Goal: Transaction & Acquisition: Purchase product/service

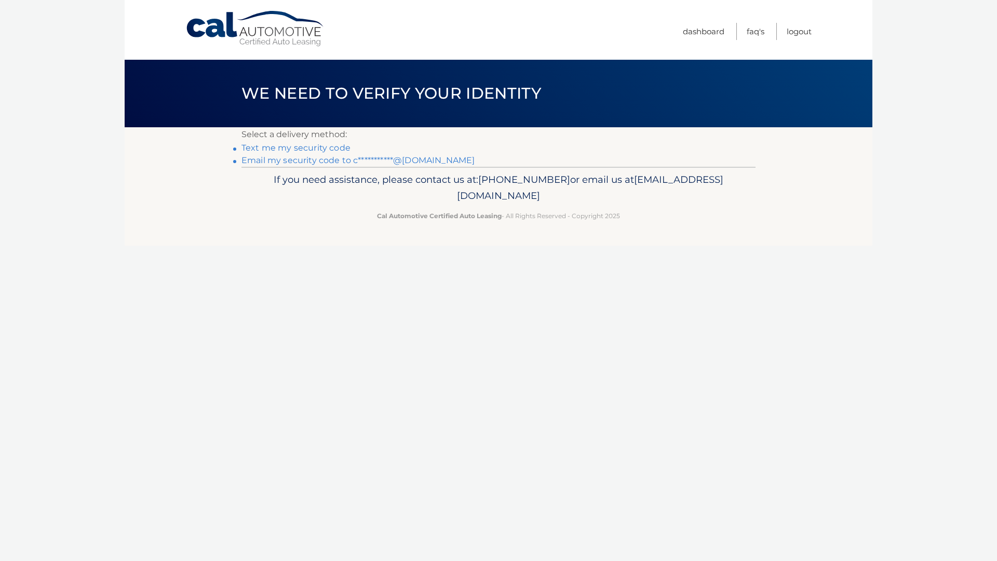
click at [331, 147] on link "Text me my security code" at bounding box center [296, 148] width 109 height 10
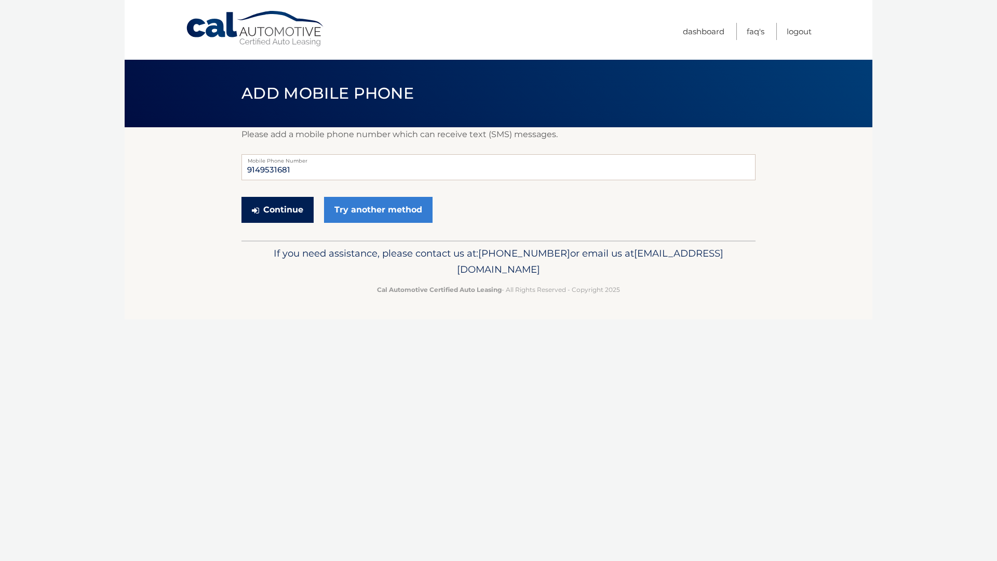
click at [292, 209] on button "Continue" at bounding box center [278, 210] width 72 height 26
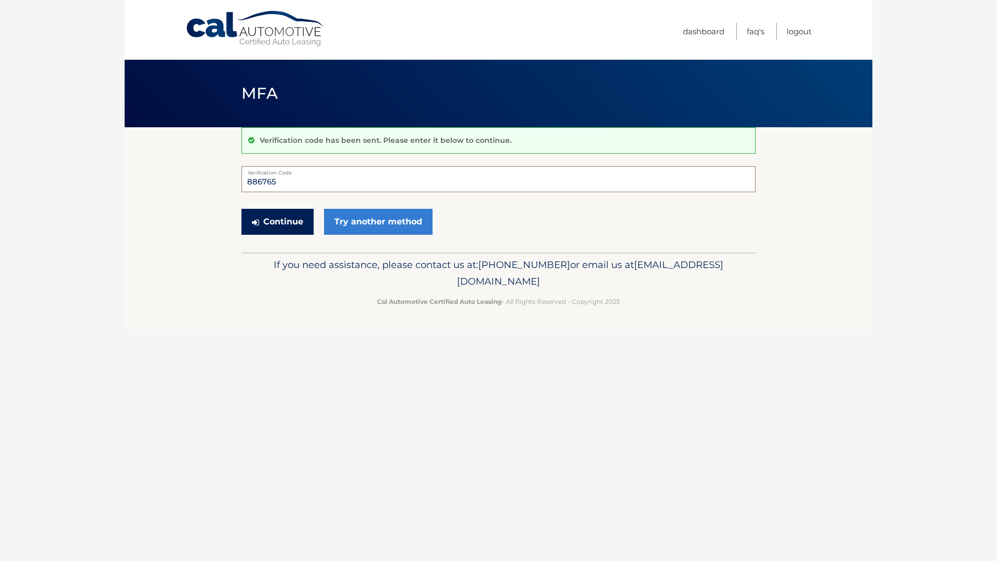
type input "886765"
click at [295, 226] on button "Continue" at bounding box center [278, 222] width 72 height 26
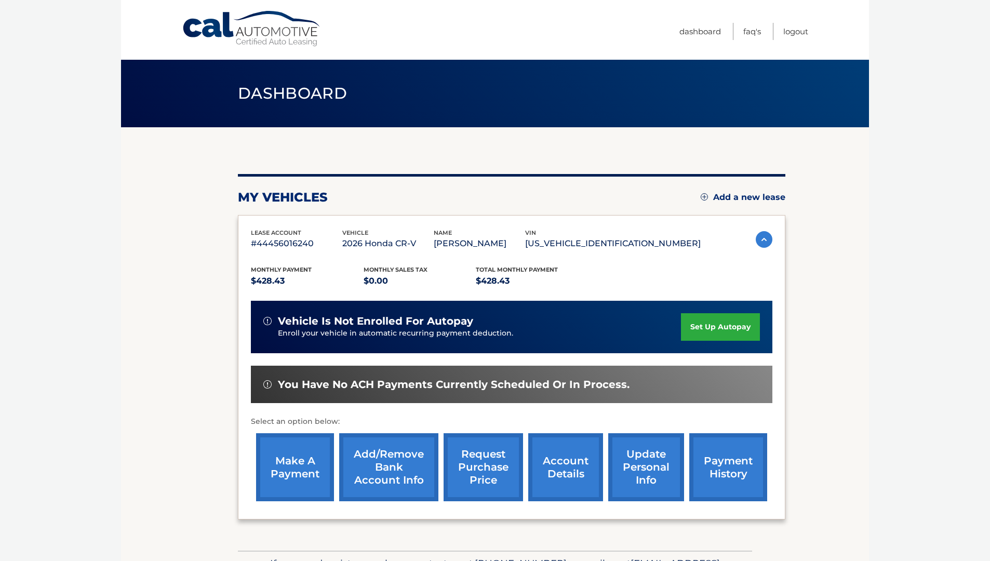
scroll to position [66, 0]
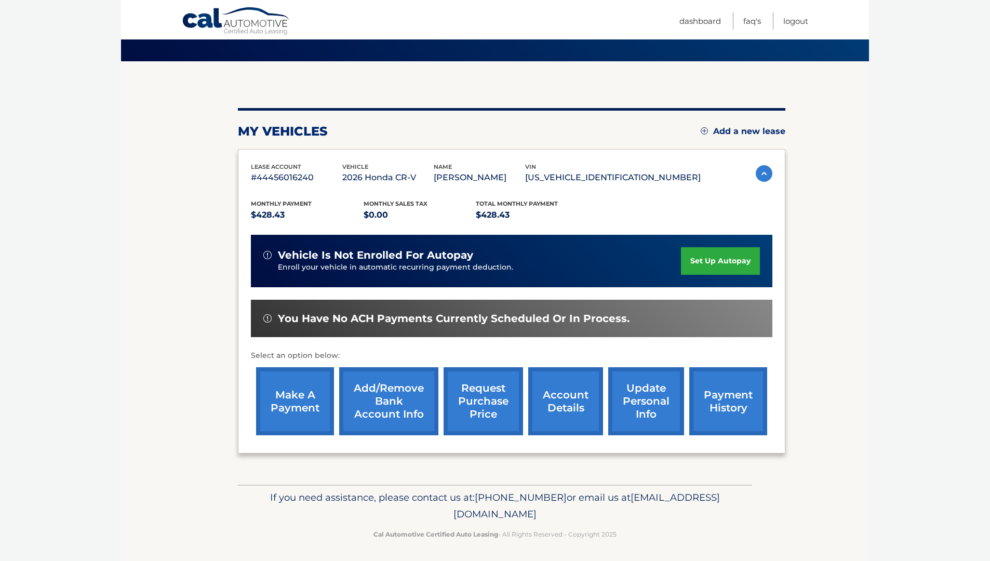
click at [380, 399] on link "Add/Remove bank account info" at bounding box center [388, 401] width 99 height 68
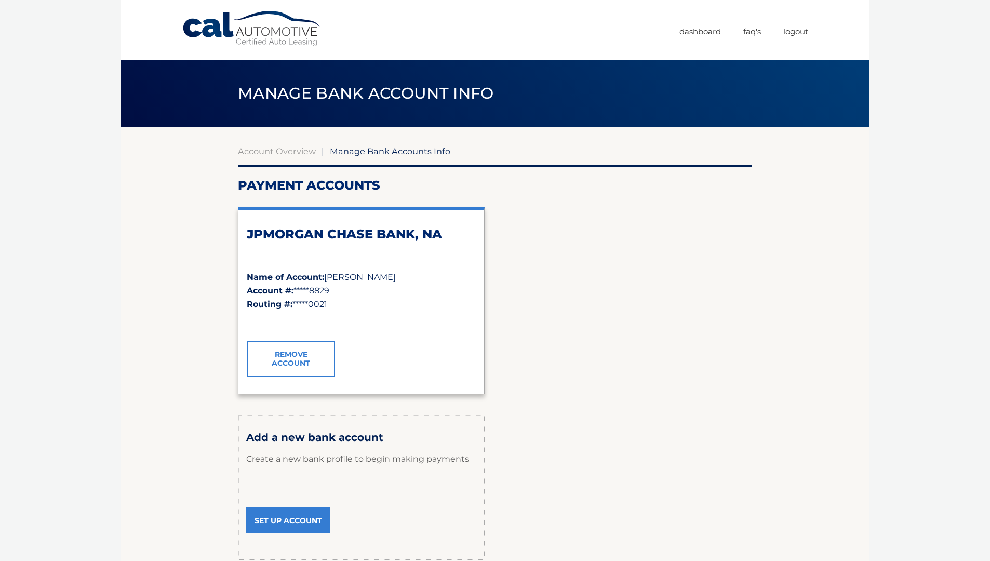
click at [352, 151] on span "Manage Bank Accounts Info" at bounding box center [390, 151] width 121 height 10
click at [290, 150] on link "Account Overview" at bounding box center [277, 151] width 78 height 10
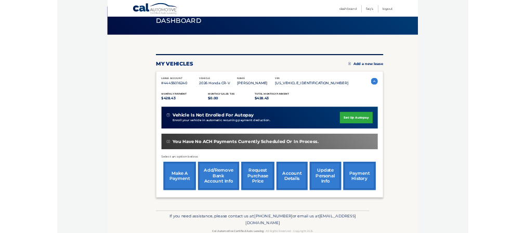
scroll to position [66, 0]
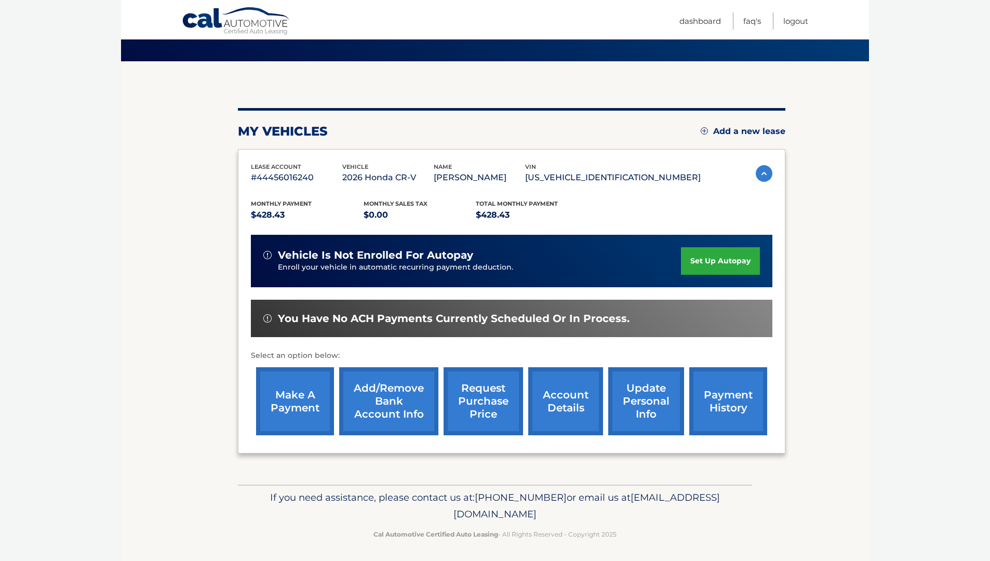
click at [574, 404] on link "account details" at bounding box center [565, 401] width 75 height 68
click at [566, 416] on link "account details" at bounding box center [565, 401] width 75 height 68
click at [650, 397] on link "update personal info" at bounding box center [646, 401] width 76 height 68
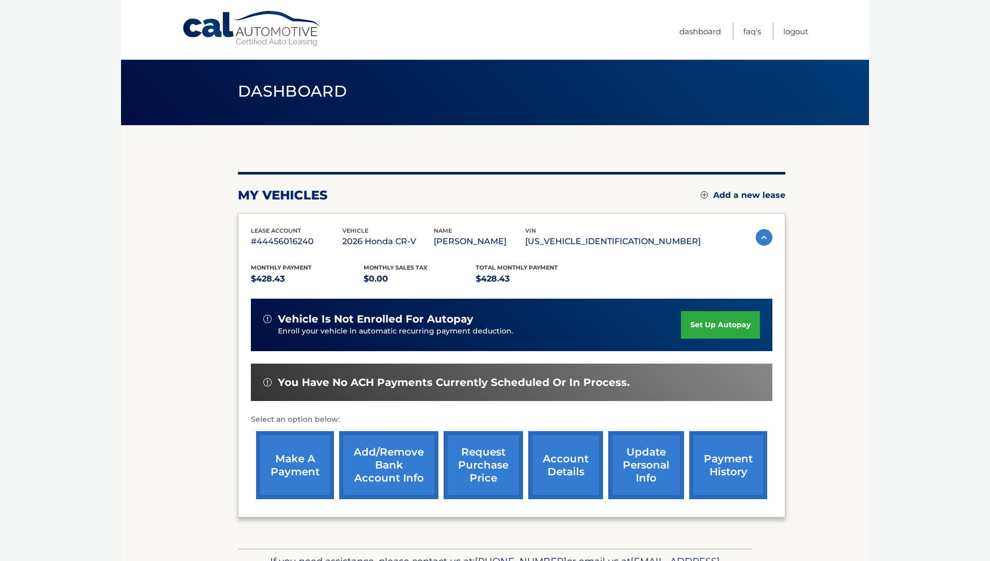
scroll to position [33, 0]
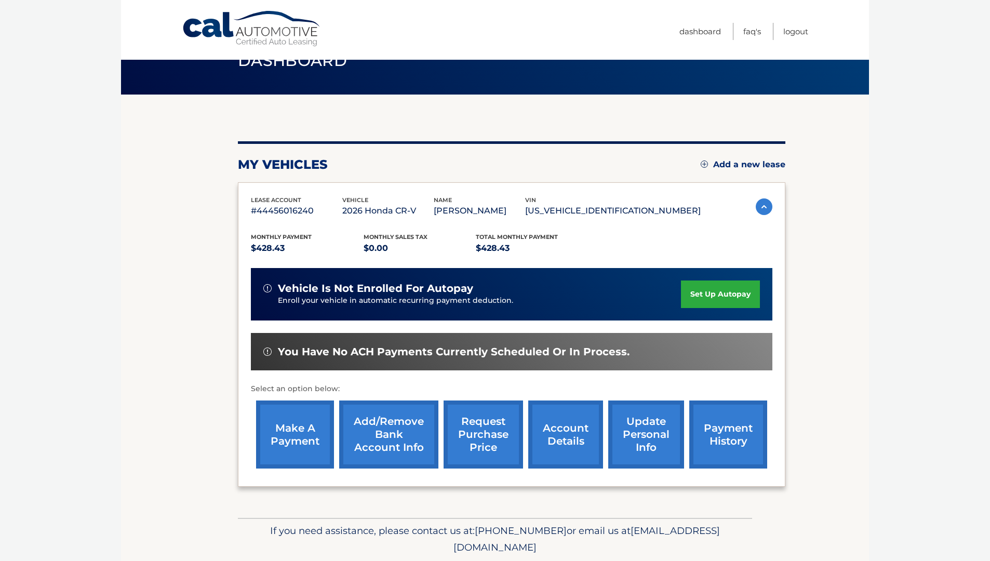
click at [751, 422] on link "payment history" at bounding box center [728, 435] width 78 height 68
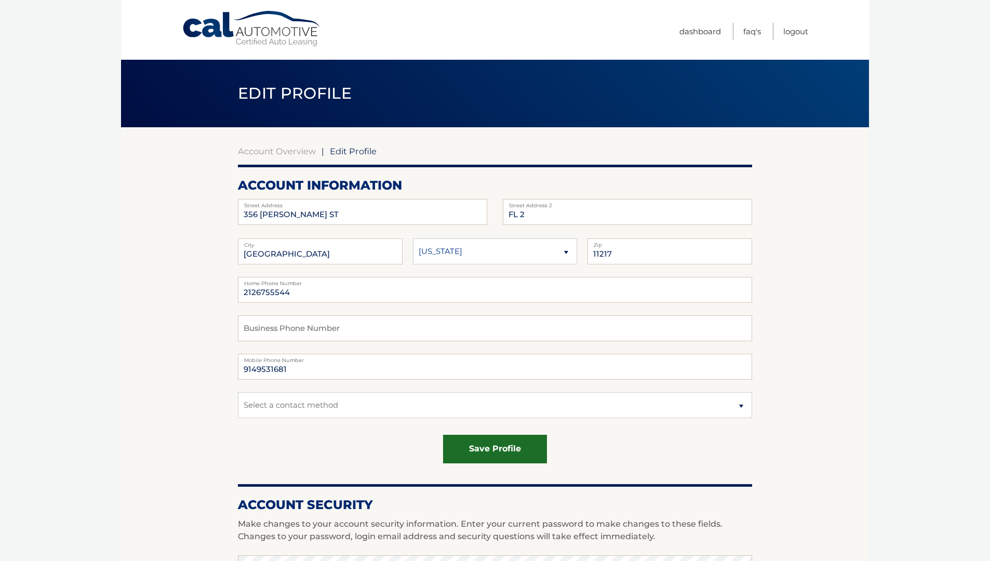
click at [513, 451] on button "save profile" at bounding box center [495, 449] width 104 height 29
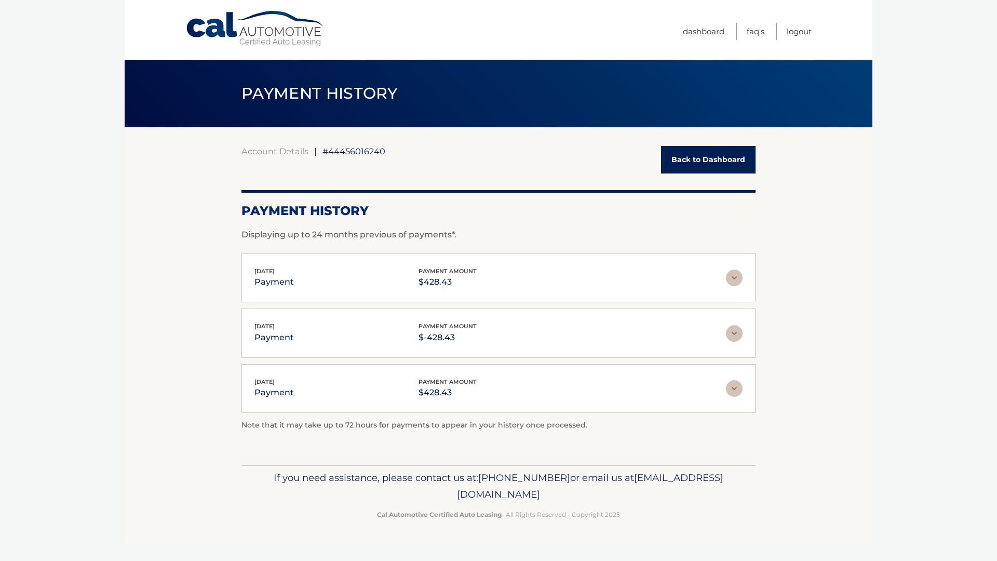
click at [313, 278] on div "[DATE] payment payment amount $428.43" at bounding box center [491, 278] width 472 height 23
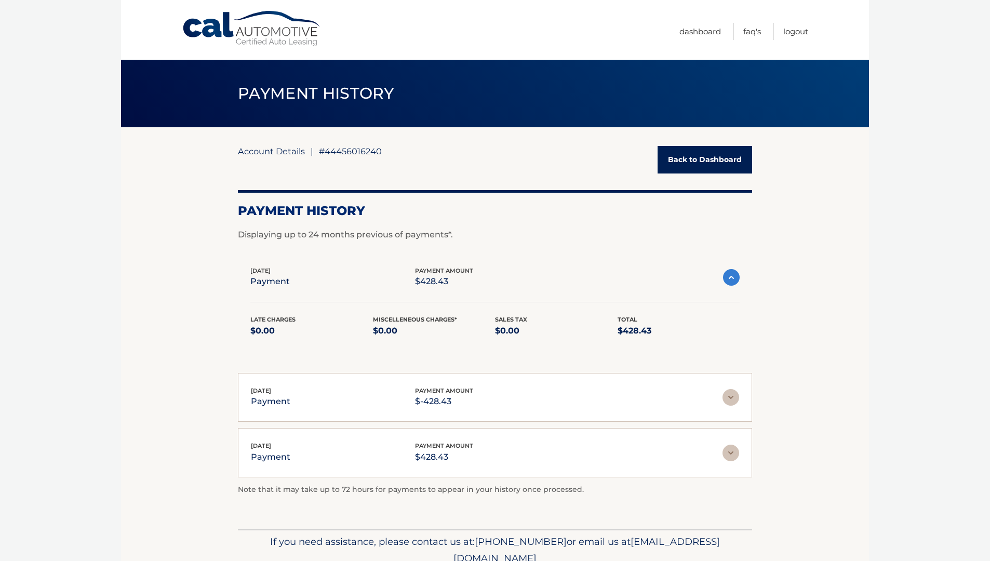
click at [273, 153] on link "Account Details" at bounding box center [271, 151] width 67 height 10
click at [716, 166] on link "Back to Dashboard" at bounding box center [705, 160] width 95 height 28
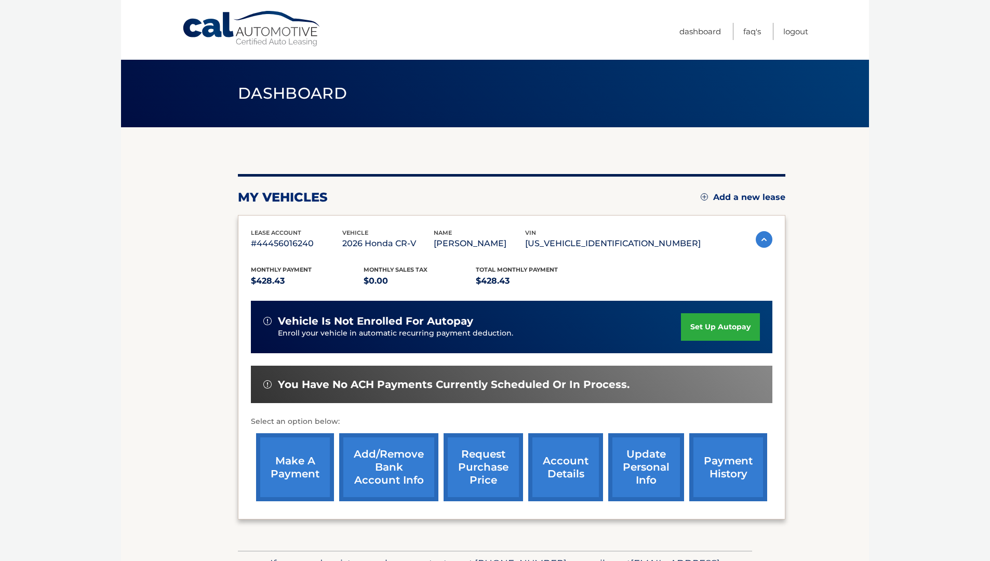
scroll to position [66, 0]
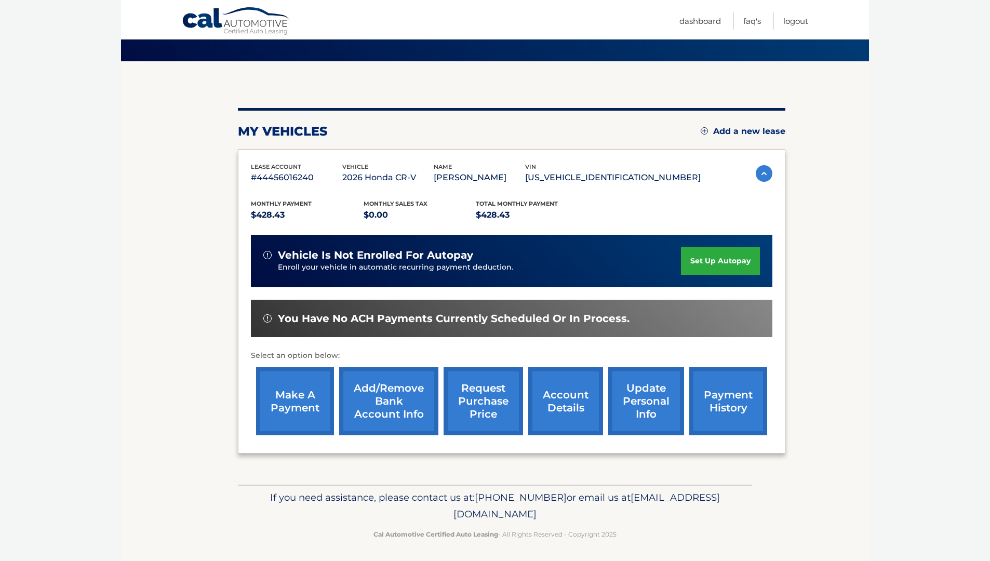
click at [554, 391] on link "account details" at bounding box center [565, 401] width 75 height 68
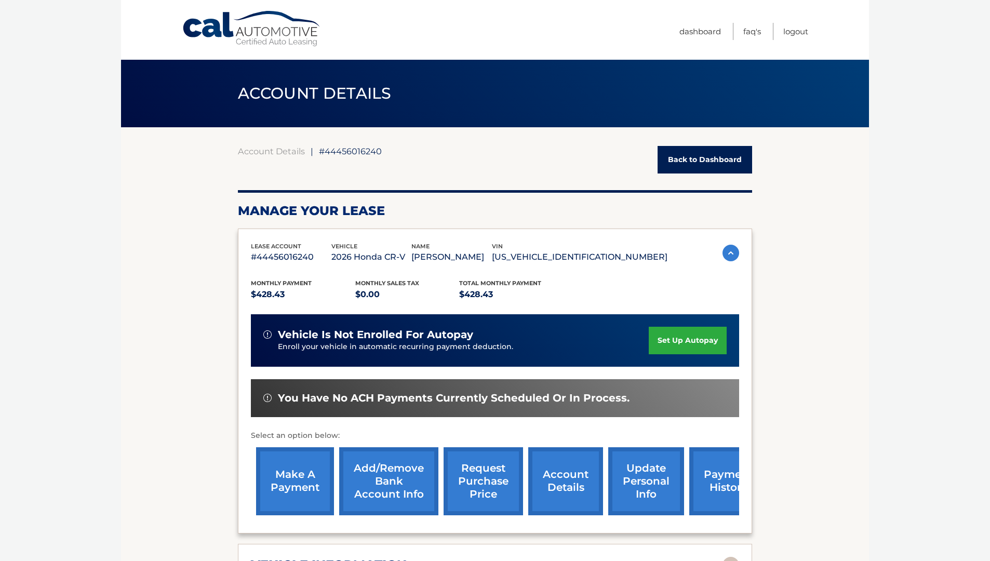
click at [640, 477] on link "update personal info" at bounding box center [646, 481] width 76 height 68
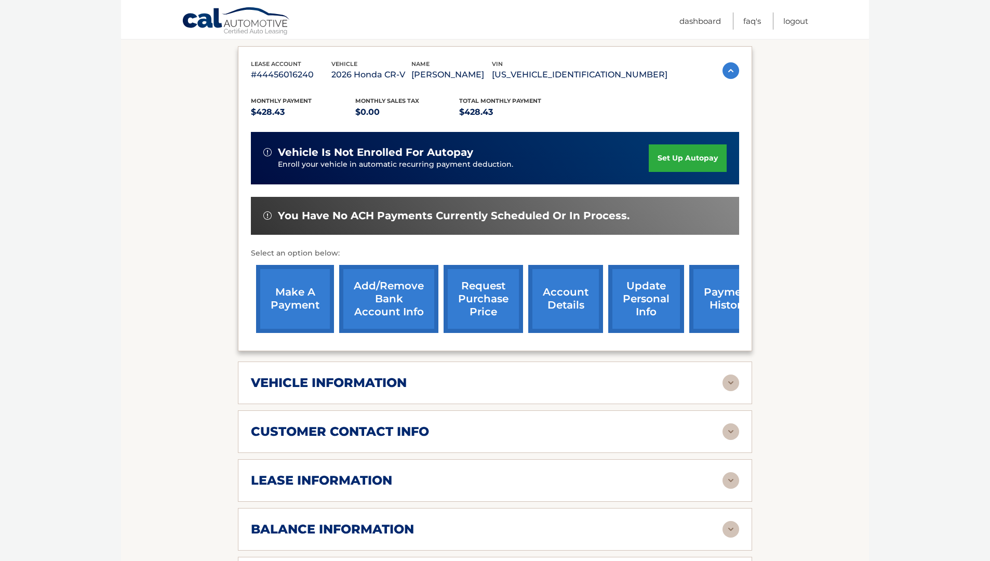
scroll to position [272, 0]
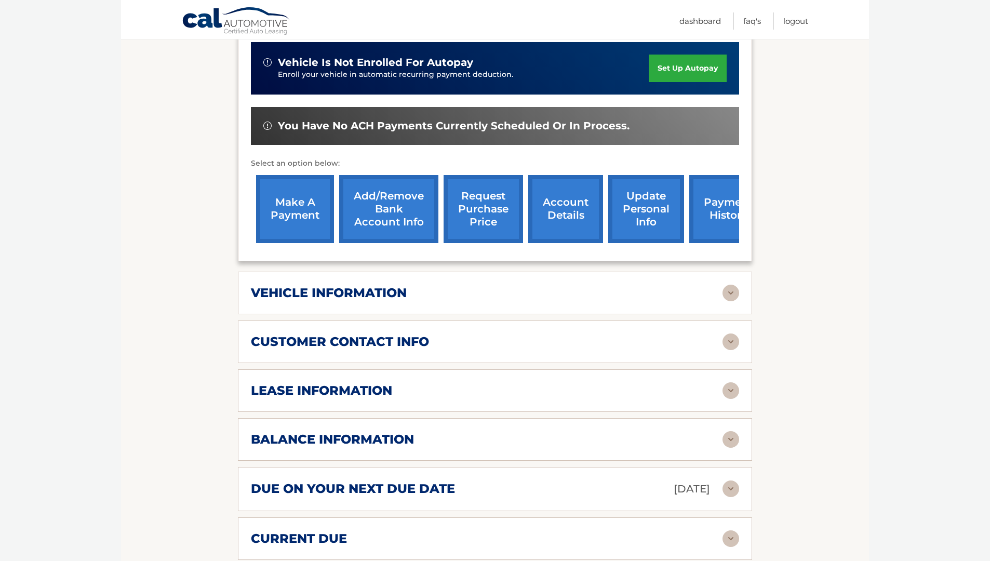
click at [478, 477] on div "due on your next due date Nov 06, 2025 Late Charges $0.00 Miscellaneous Charges…" at bounding box center [495, 489] width 514 height 44
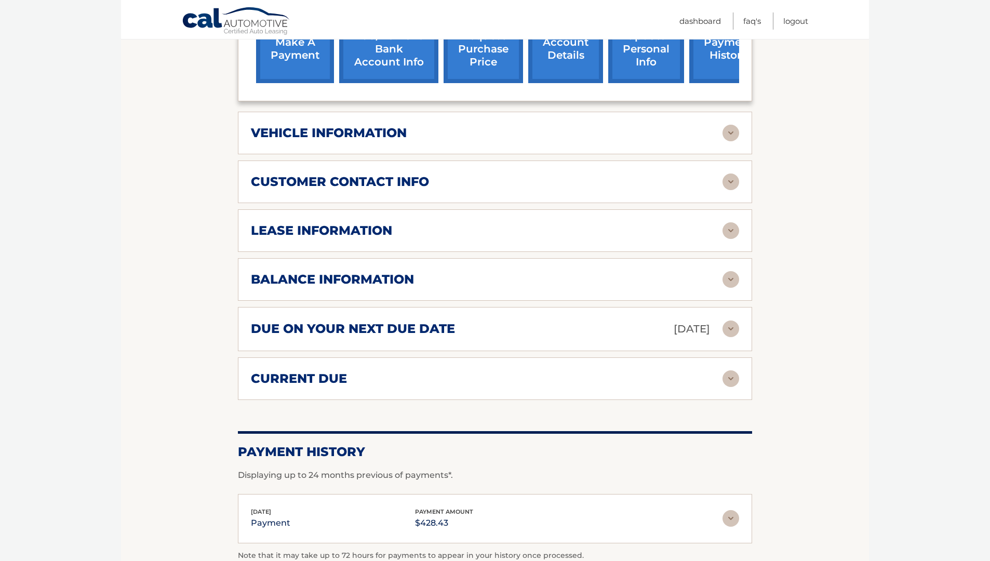
click at [404, 382] on div "current due" at bounding box center [487, 379] width 472 height 16
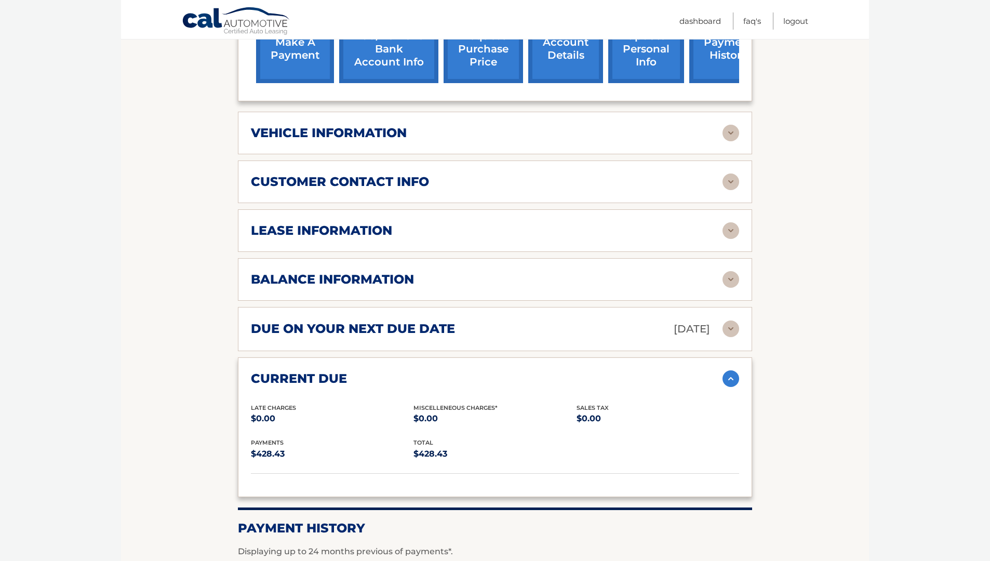
click at [363, 327] on h2 "due on your next due date" at bounding box center [353, 329] width 204 height 16
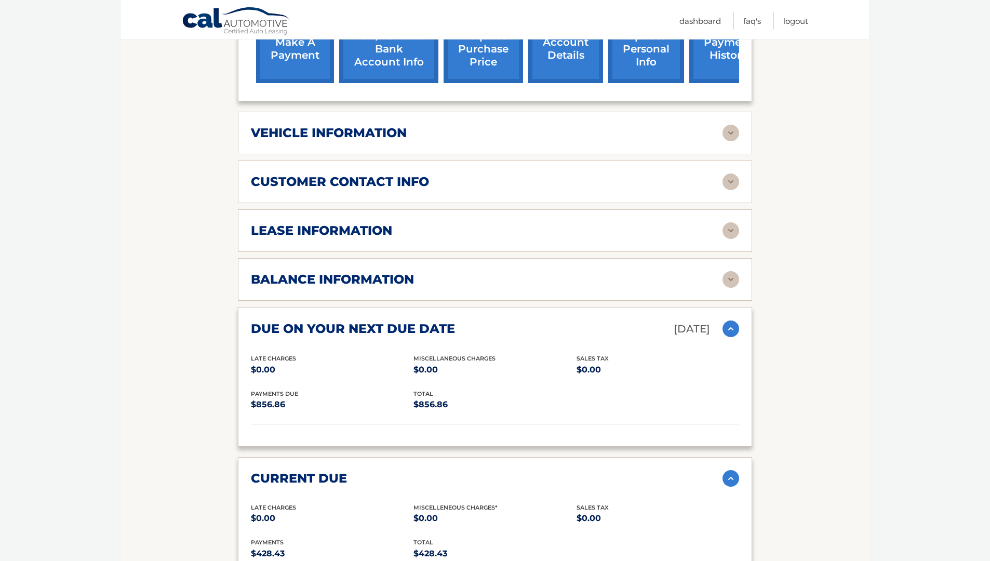
click at [347, 271] on div "balance information" at bounding box center [495, 279] width 488 height 17
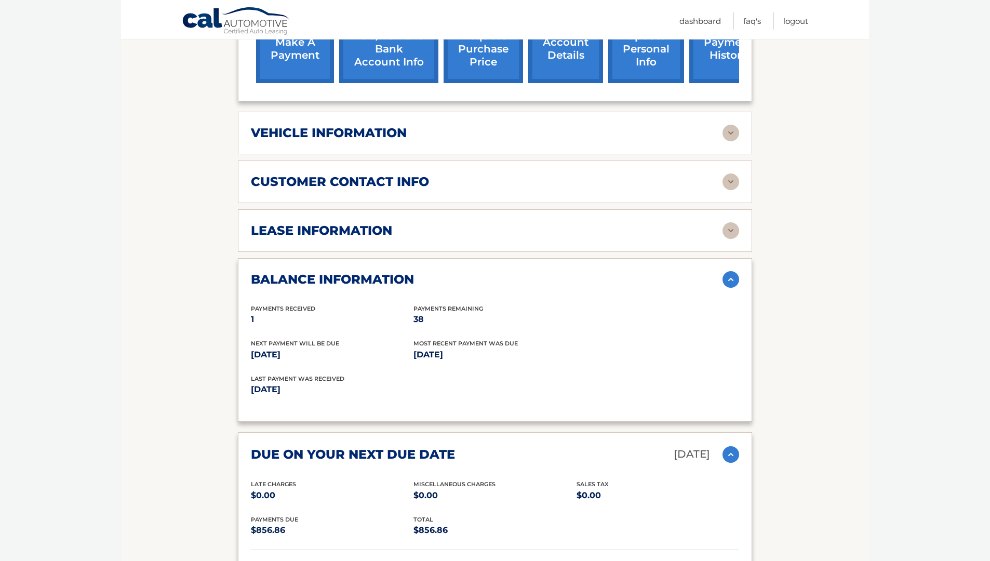
click at [348, 228] on h2 "lease information" at bounding box center [321, 231] width 141 height 16
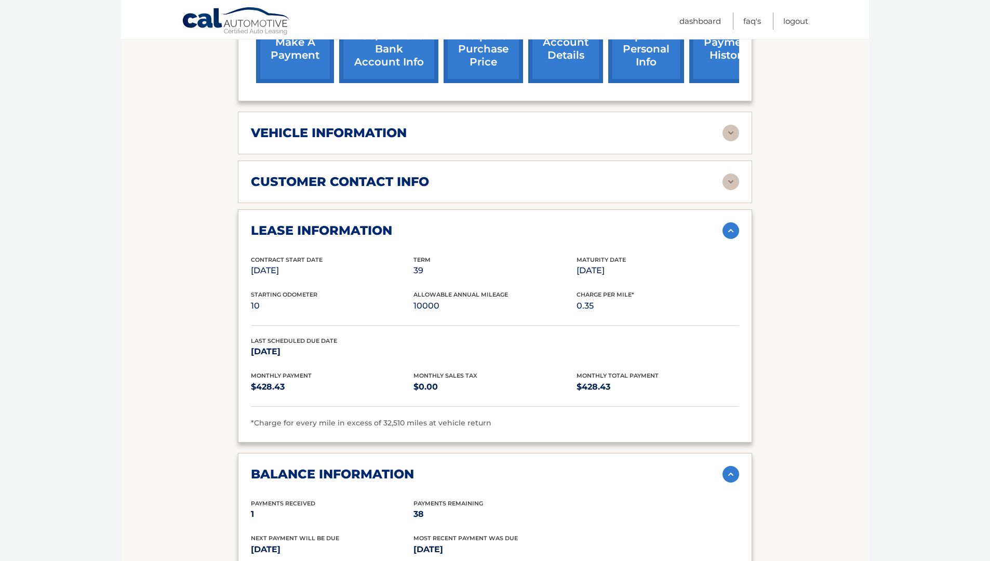
click at [346, 183] on h2 "customer contact info" at bounding box center [340, 182] width 178 height 16
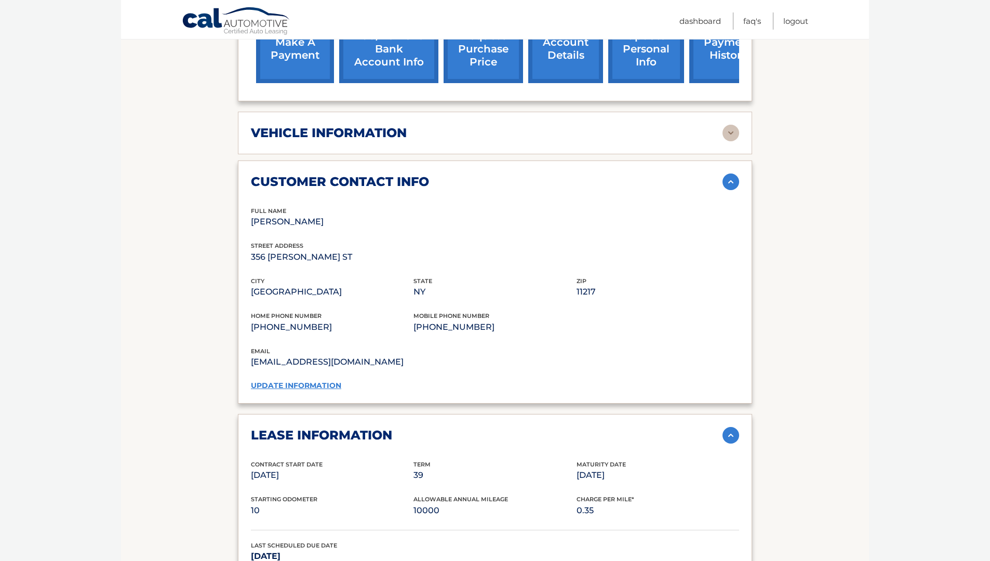
click at [354, 143] on div "vehicle information vehicle Year 2026 vehicle make Honda vehicle model CR-V veh…" at bounding box center [495, 133] width 514 height 43
click at [358, 134] on h2 "vehicle information" at bounding box center [329, 133] width 156 height 16
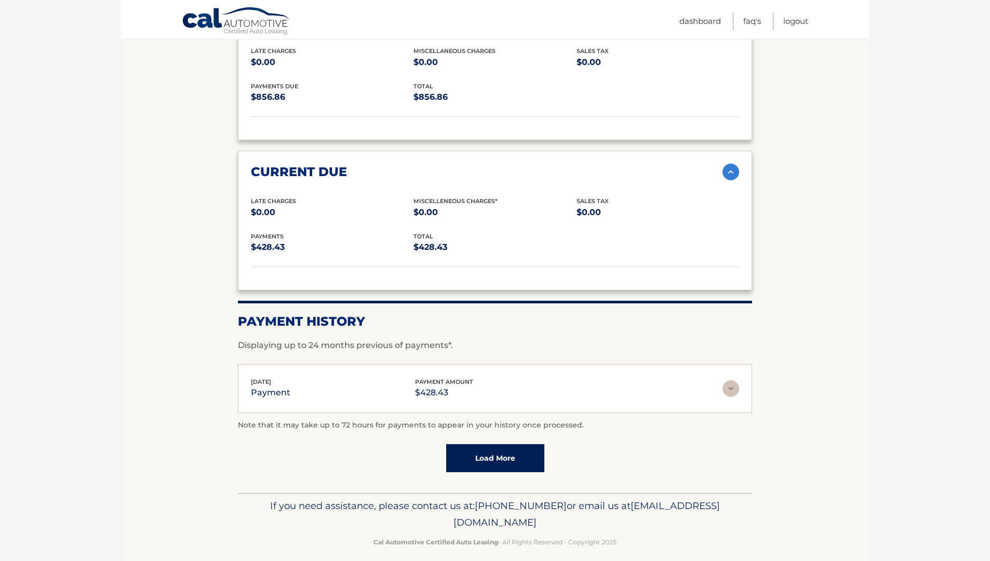
scroll to position [0, 0]
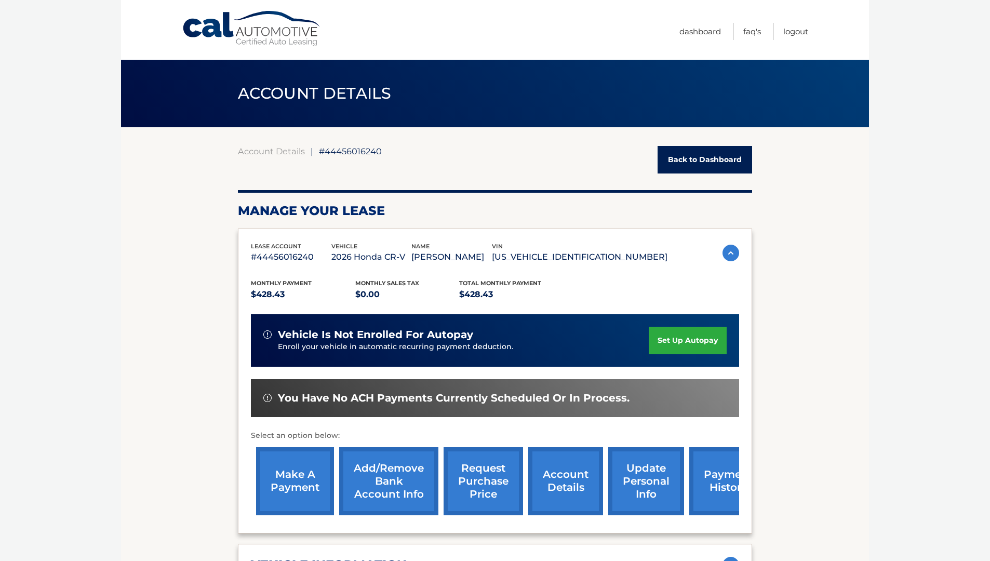
click at [309, 473] on link "make a payment" at bounding box center [295, 481] width 78 height 68
click at [418, 473] on link "Add/Remove bank account info" at bounding box center [388, 481] width 99 height 68
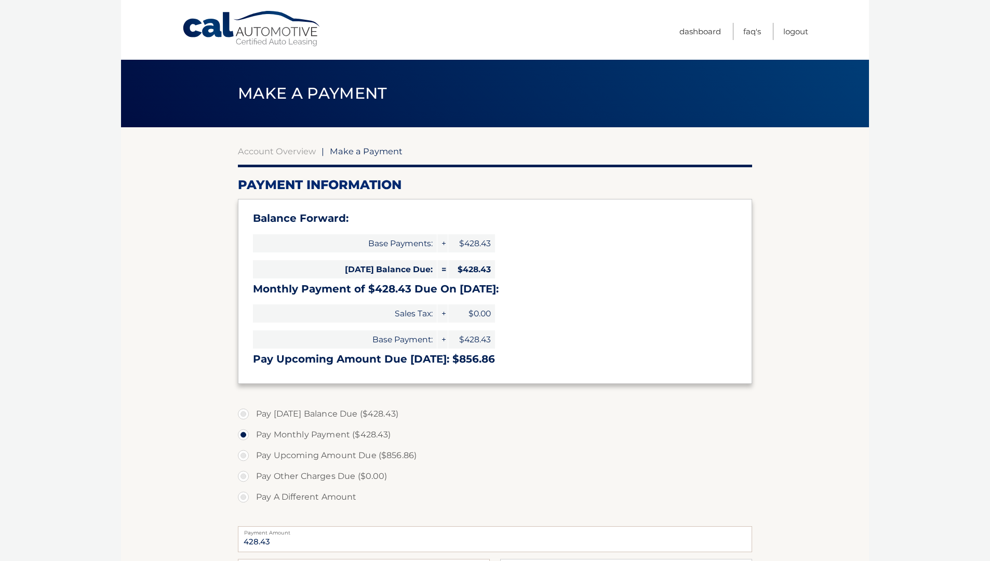
select select "ZWI1ZmUwOWEtYzhiYi00Y2I0LWIwZGUtMzFlZjIwODNhNGFi"
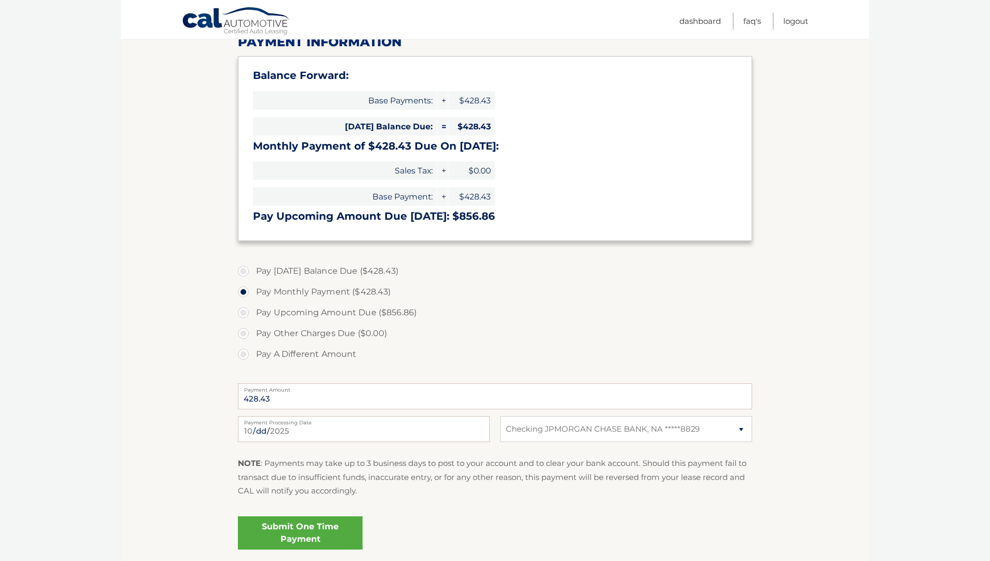
scroll to position [220, 0]
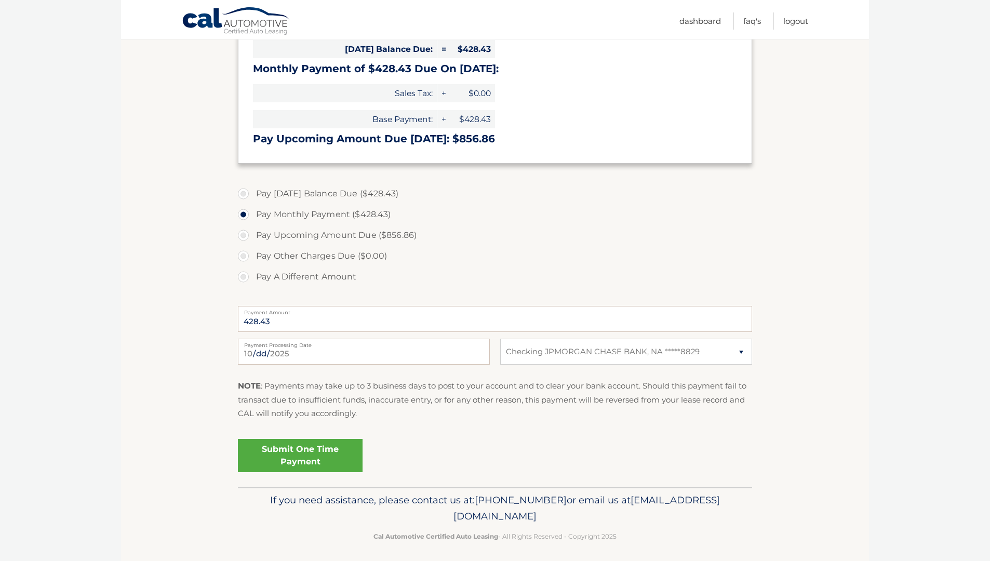
click at [599, 419] on div "NOTE : Payments may take up to 3 business days to post to your account and to c…" at bounding box center [495, 403] width 514 height 49
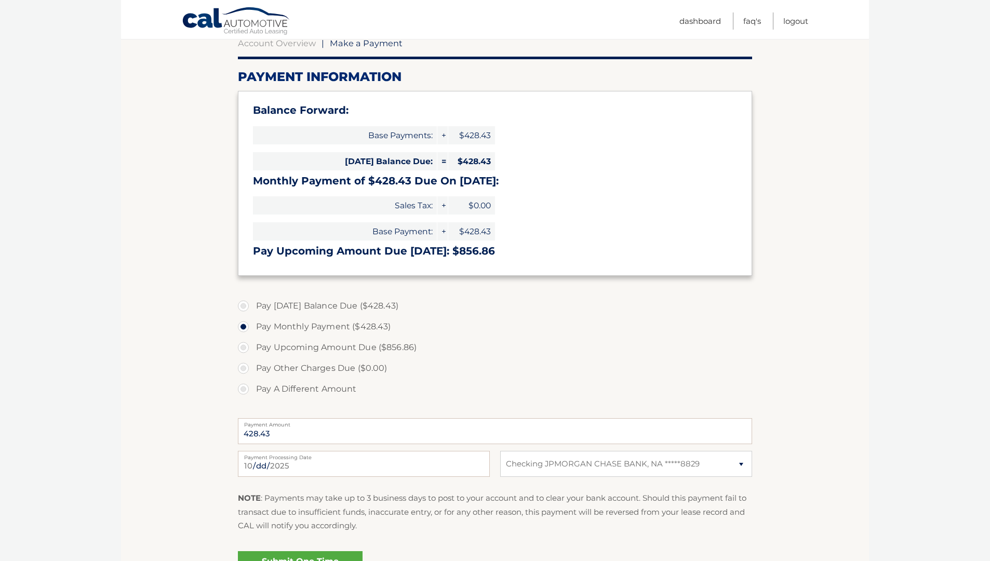
scroll to position [0, 0]
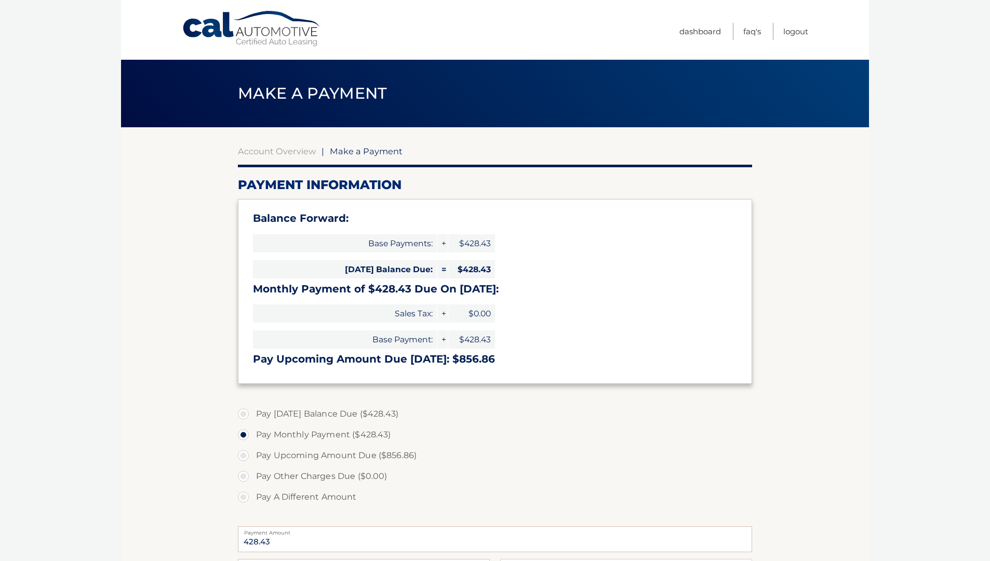
click at [524, 437] on label "Pay Monthly Payment ($428.43)" at bounding box center [495, 434] width 514 height 21
click at [252, 437] on input "Pay Monthly Payment ($428.43)" at bounding box center [247, 432] width 10 height 17
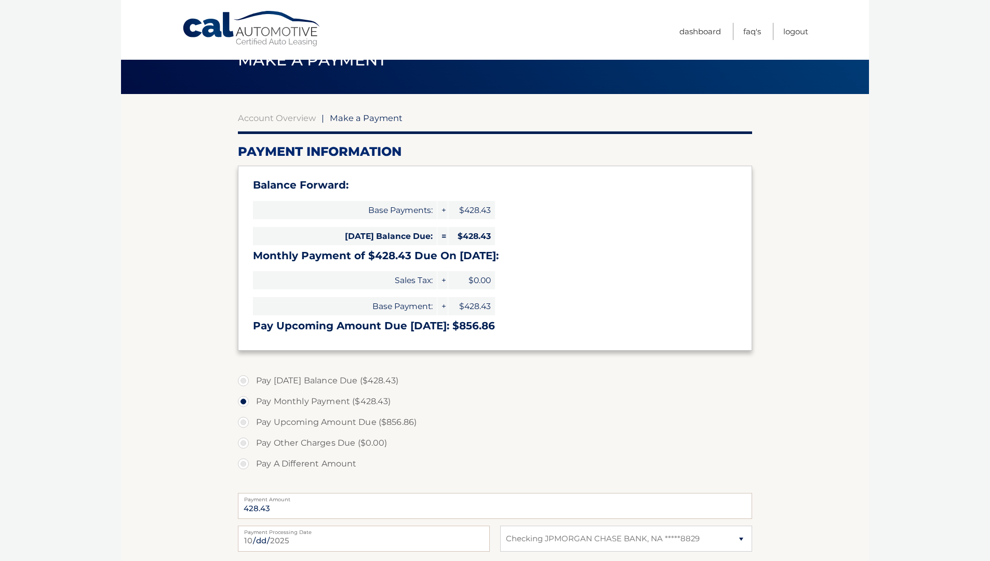
scroll to position [114, 0]
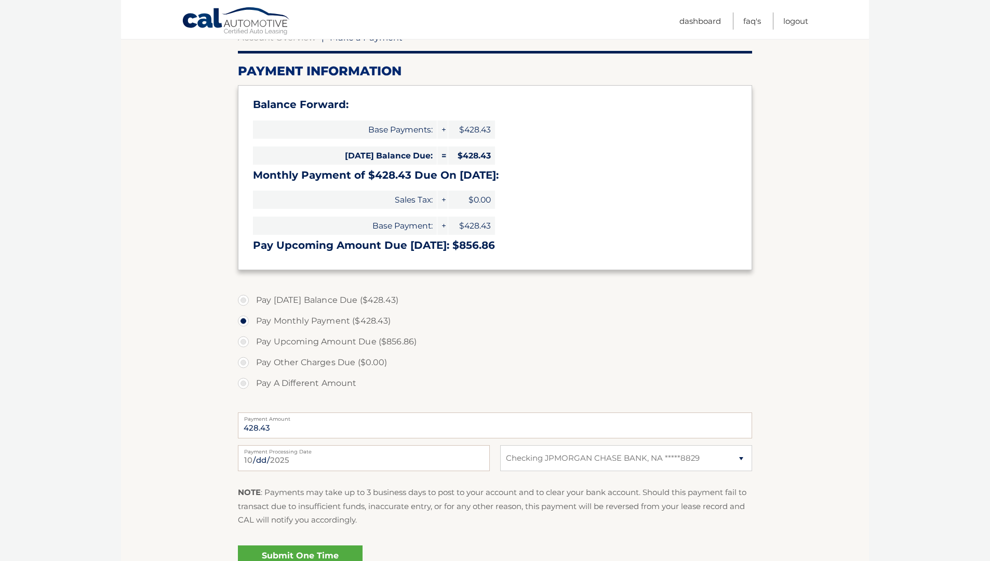
click at [685, 492] on p "NOTE : Payments may take up to 3 business days to post to your account and to c…" at bounding box center [495, 506] width 514 height 41
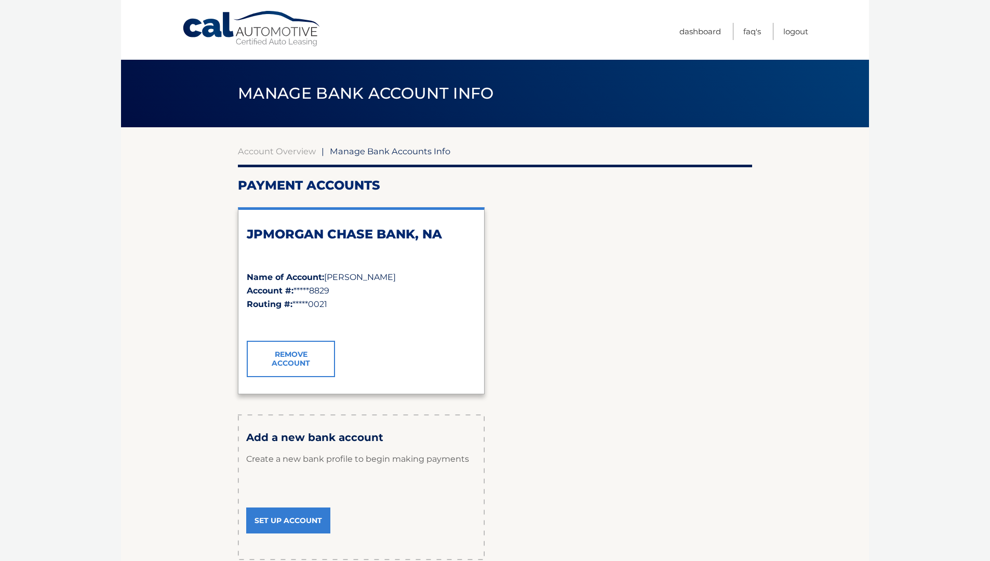
click at [295, 364] on link "Remove Account" at bounding box center [291, 359] width 88 height 36
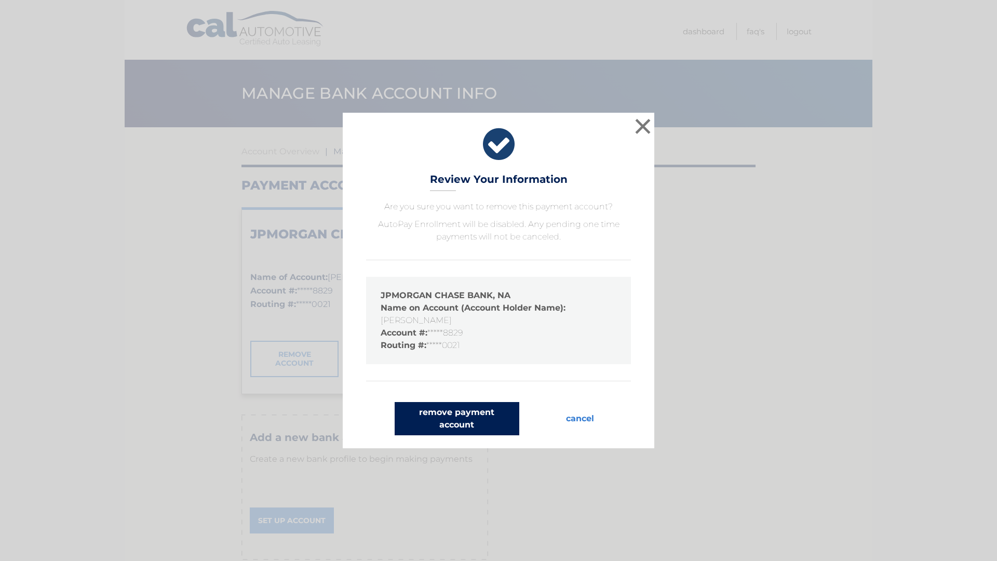
click at [491, 416] on button "remove payment account" at bounding box center [457, 418] width 125 height 33
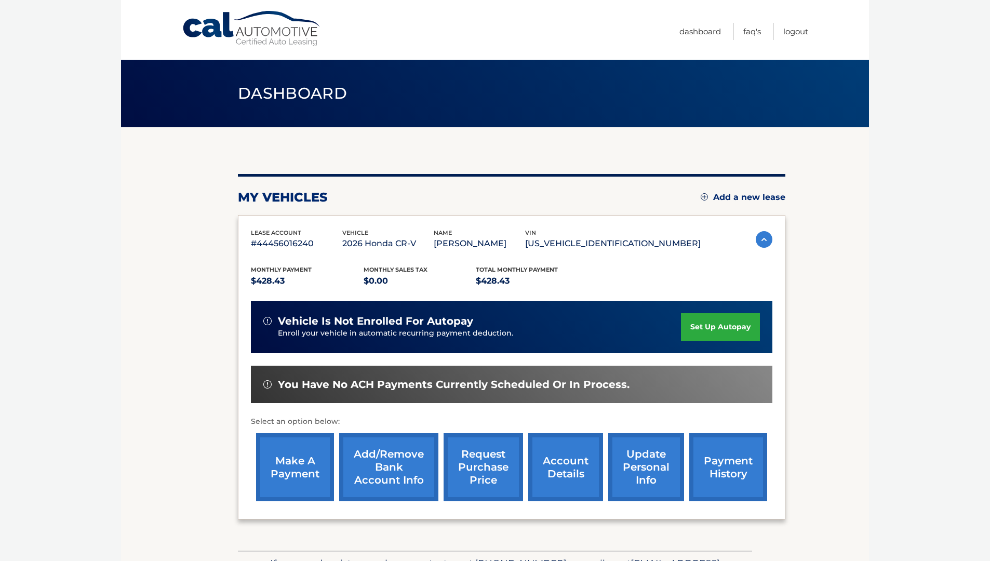
click at [363, 471] on link "Add/Remove bank account info" at bounding box center [388, 467] width 99 height 68
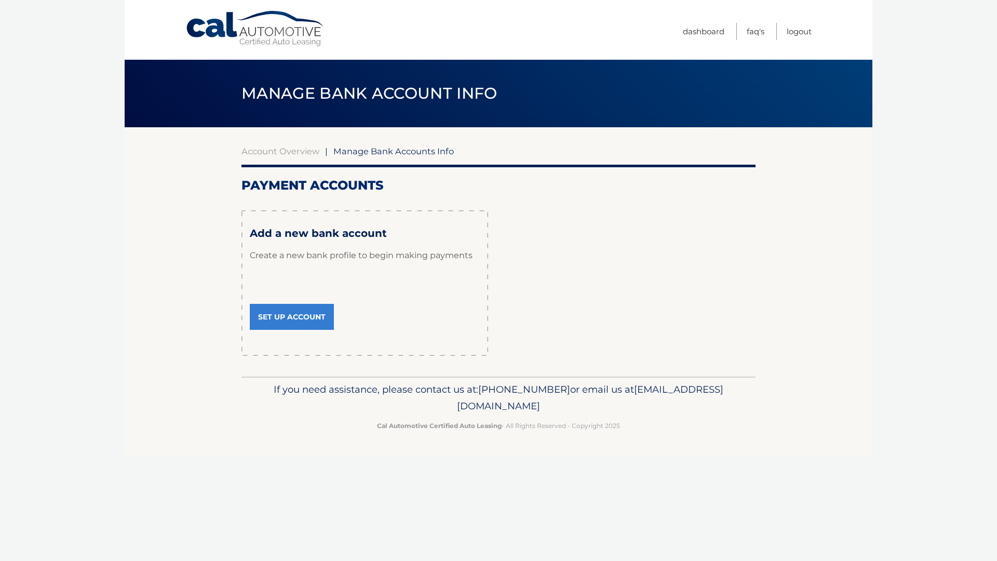
click at [407, 462] on html "Cal Automotive Menu Dashboard FAQ's Logout |" at bounding box center [498, 280] width 997 height 561
click at [308, 313] on link "Set Up Account" at bounding box center [292, 317] width 84 height 26
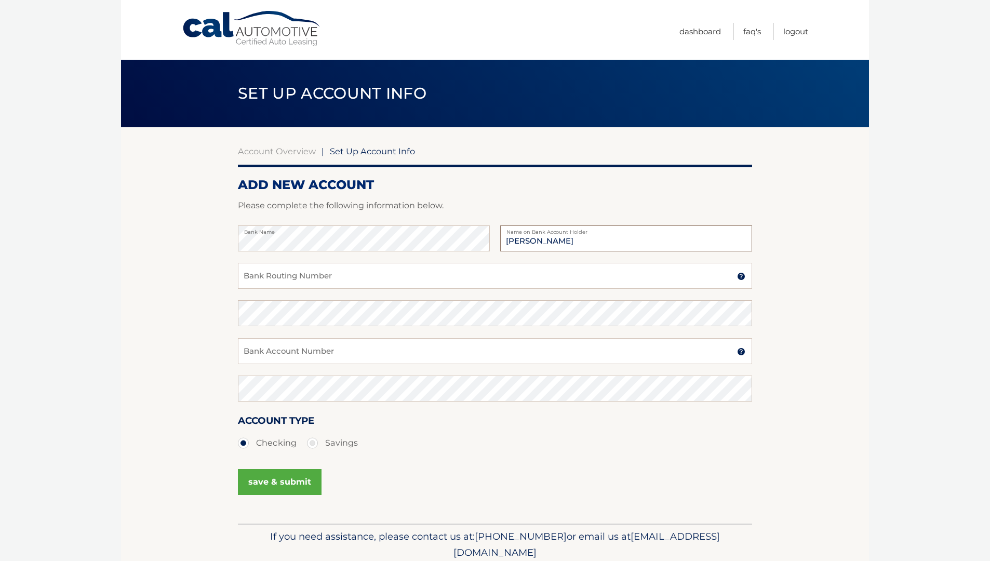
type input "[PERSON_NAME]"
click at [301, 273] on input "Bank Routing Number" at bounding box center [495, 276] width 514 height 26
type input "021000021"
click at [326, 348] on input "Bank Account Number" at bounding box center [495, 351] width 514 height 26
type input "421408829"
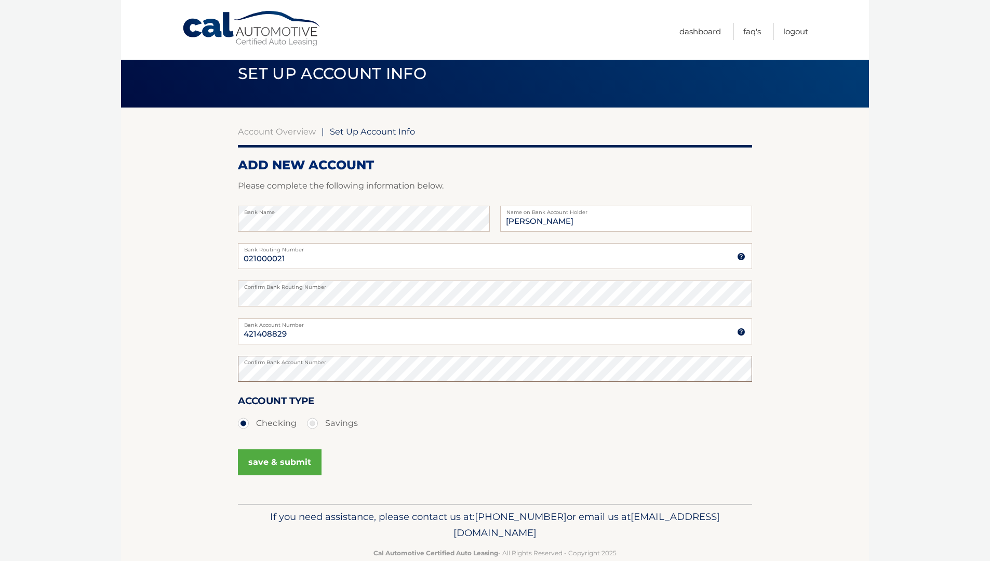
scroll to position [40, 0]
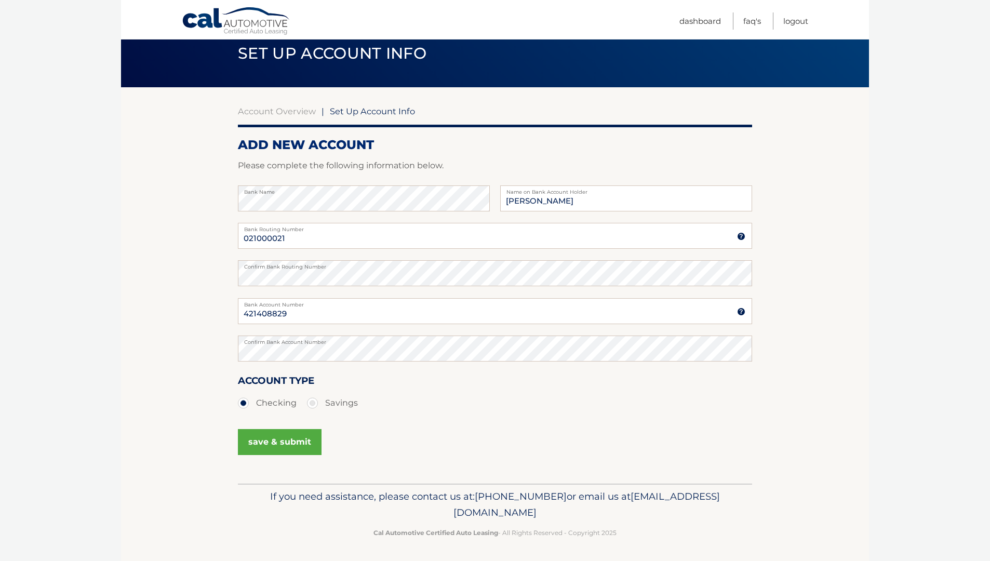
click at [303, 438] on button "save & submit" at bounding box center [280, 442] width 84 height 26
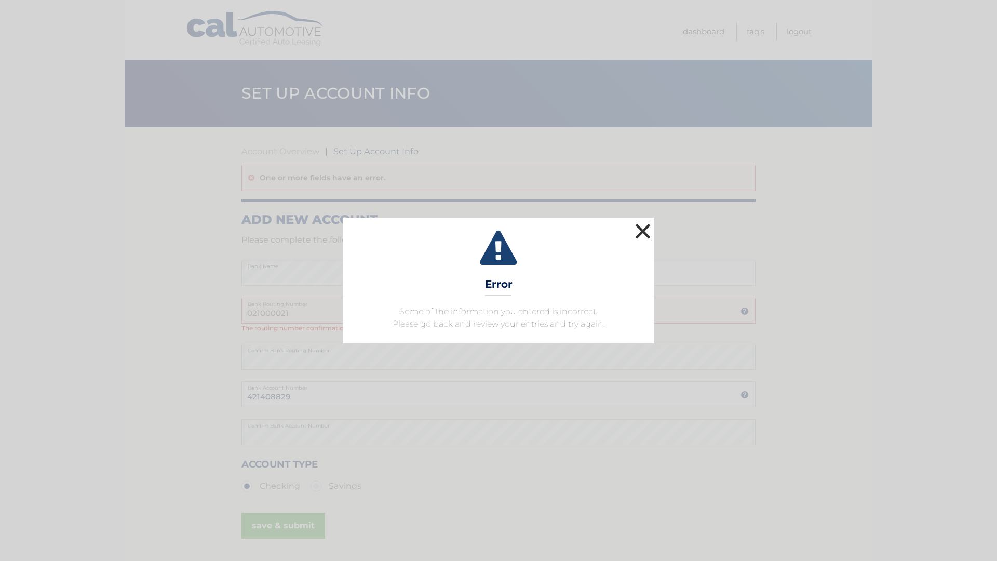
click at [645, 231] on button "×" at bounding box center [643, 231] width 21 height 21
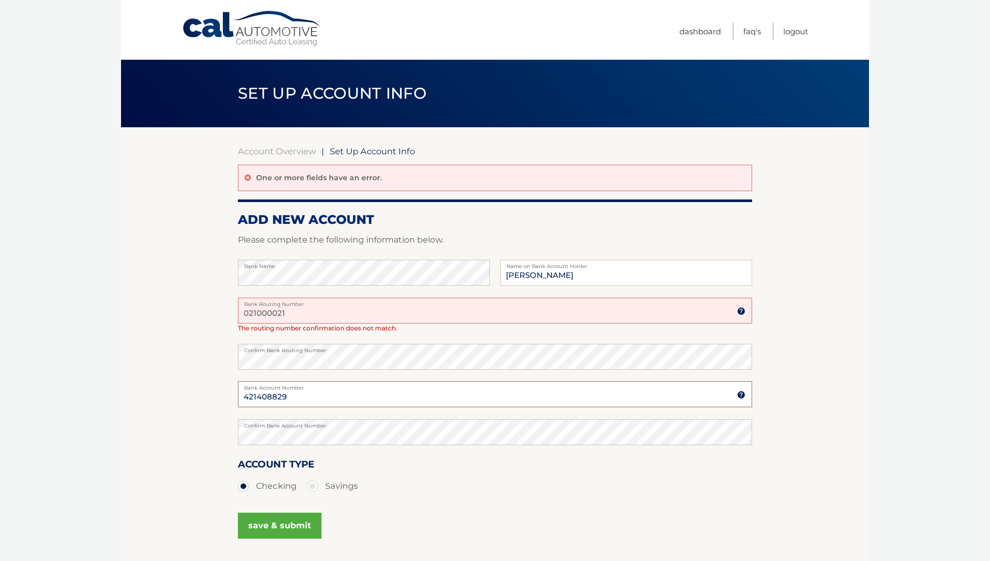
click at [437, 396] on input "421408829" at bounding box center [495, 394] width 514 height 26
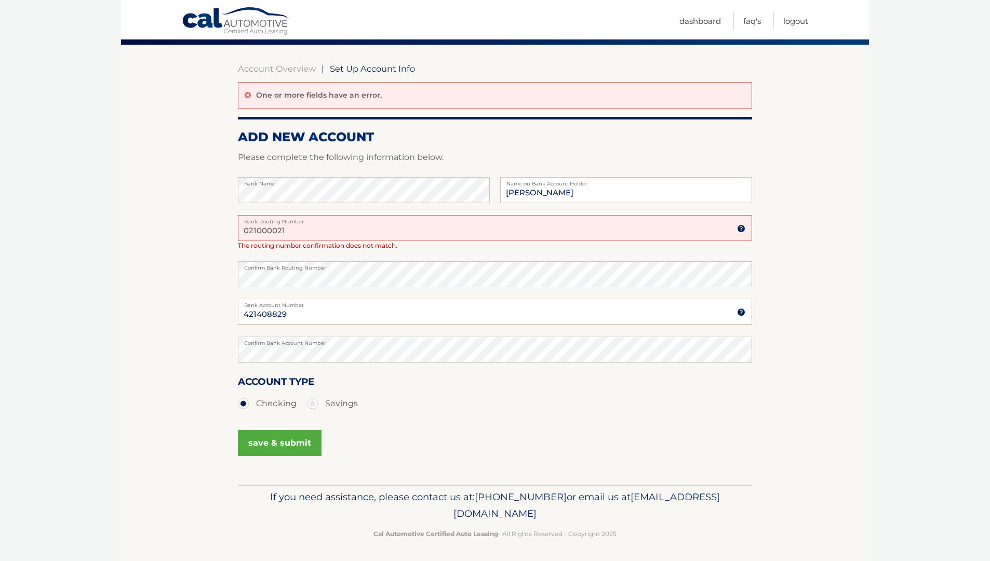
click at [277, 445] on button "save & submit" at bounding box center [280, 443] width 84 height 26
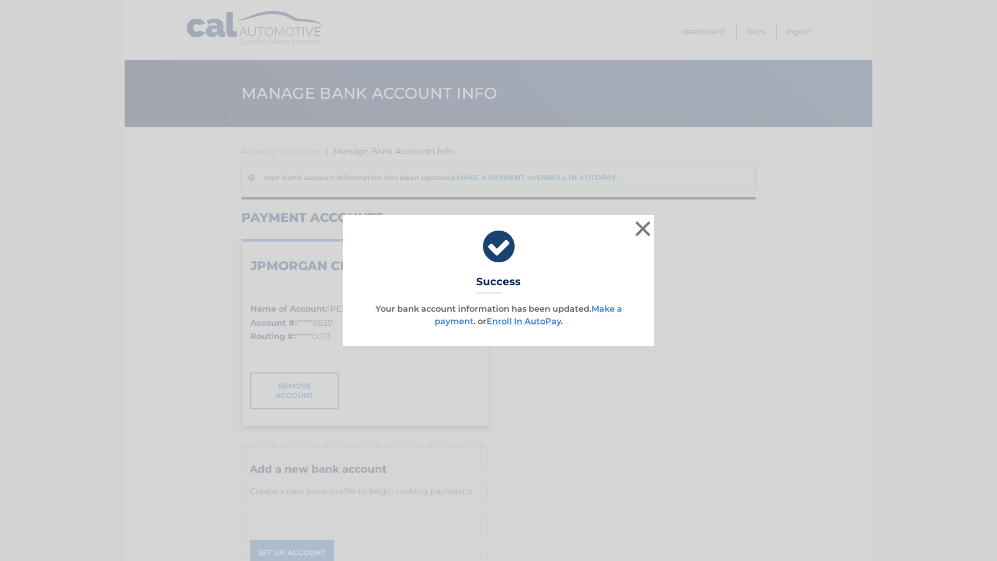
click at [603, 307] on link "Make a payment" at bounding box center [529, 315] width 188 height 22
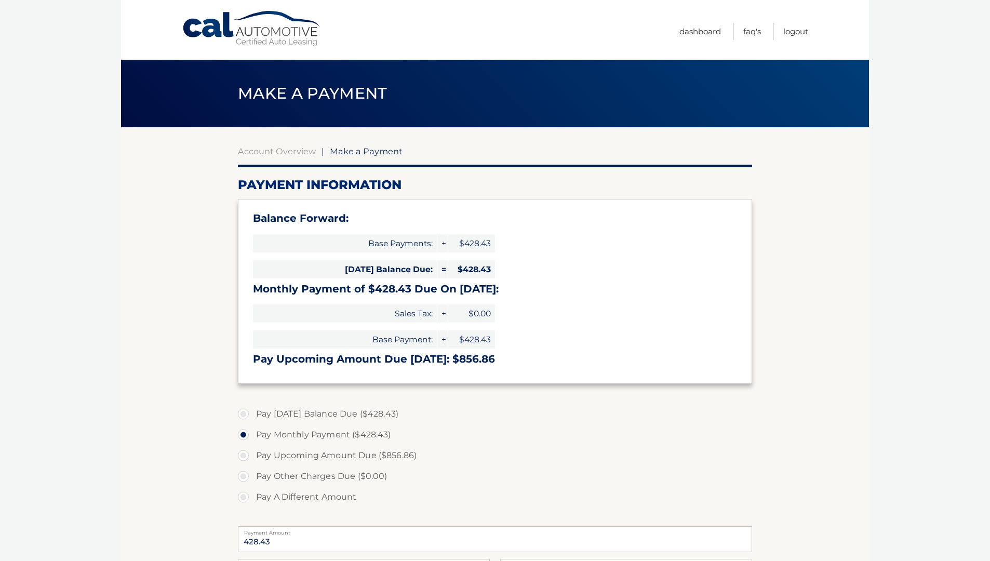
select select "YjZhN2VjNzQtNzY3Zi00MWM0LTg0MGMtMWQ3ZTlkYWJlOGRl"
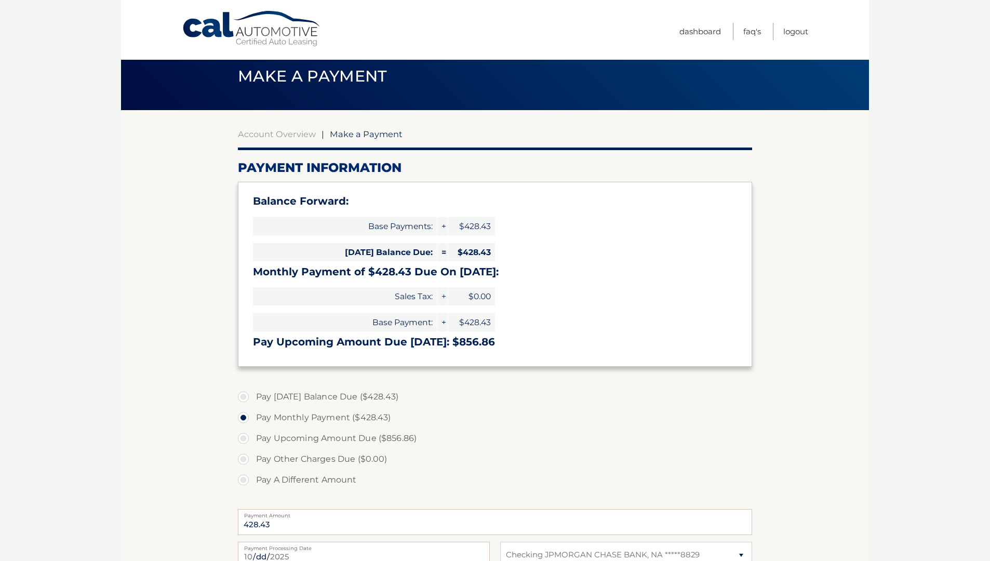
click at [242, 393] on label "Pay Today's Balance Due ($428.43)" at bounding box center [495, 397] width 514 height 21
click at [242, 393] on input "Pay Today's Balance Due ($428.43)" at bounding box center [247, 395] width 10 height 17
radio input "true"
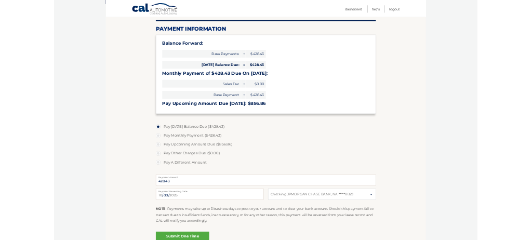
scroll to position [192, 0]
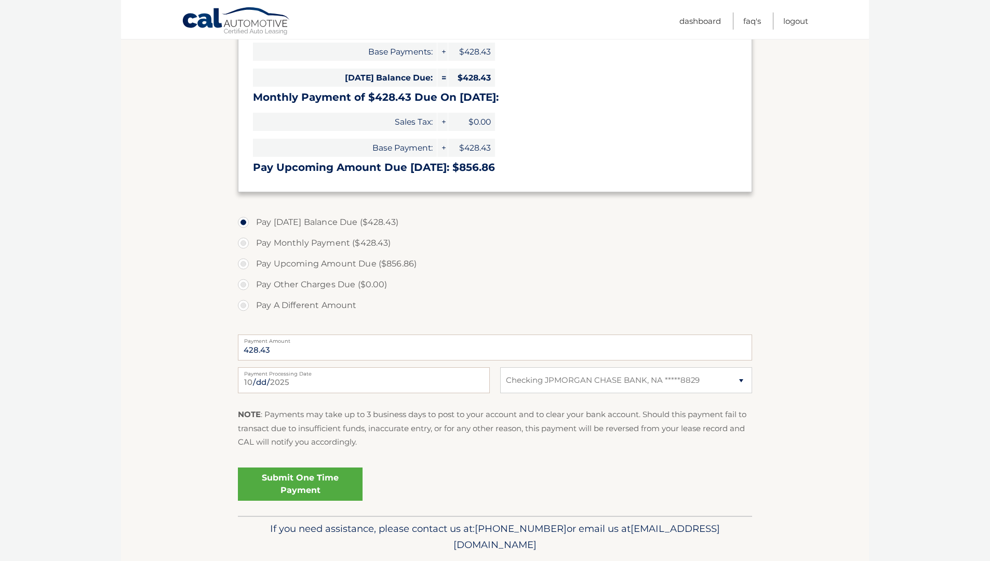
click at [327, 482] on link "Submit One Time Payment" at bounding box center [300, 484] width 125 height 33
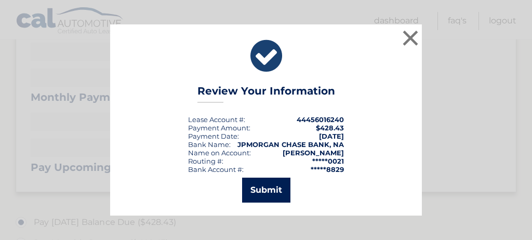
click at [277, 183] on button "Submit" at bounding box center [266, 190] width 48 height 25
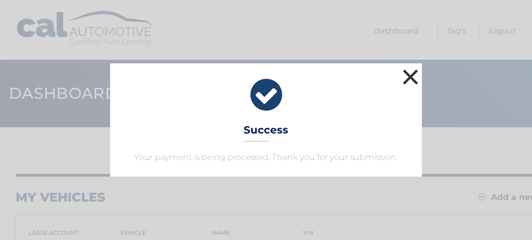
click at [412, 75] on button "×" at bounding box center [410, 76] width 21 height 21
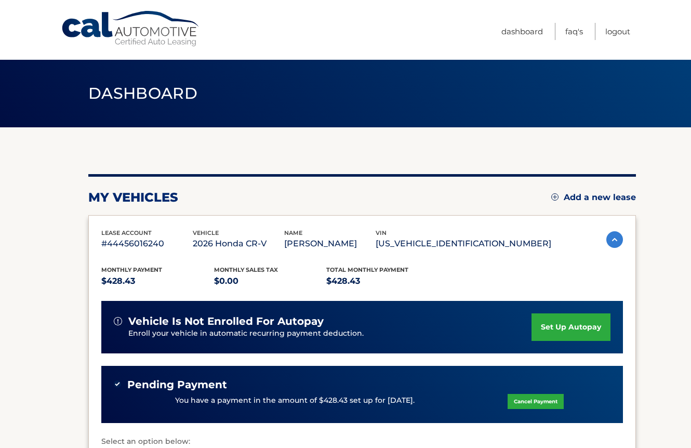
scroll to position [198, 0]
